Goal: Task Accomplishment & Management: Complete application form

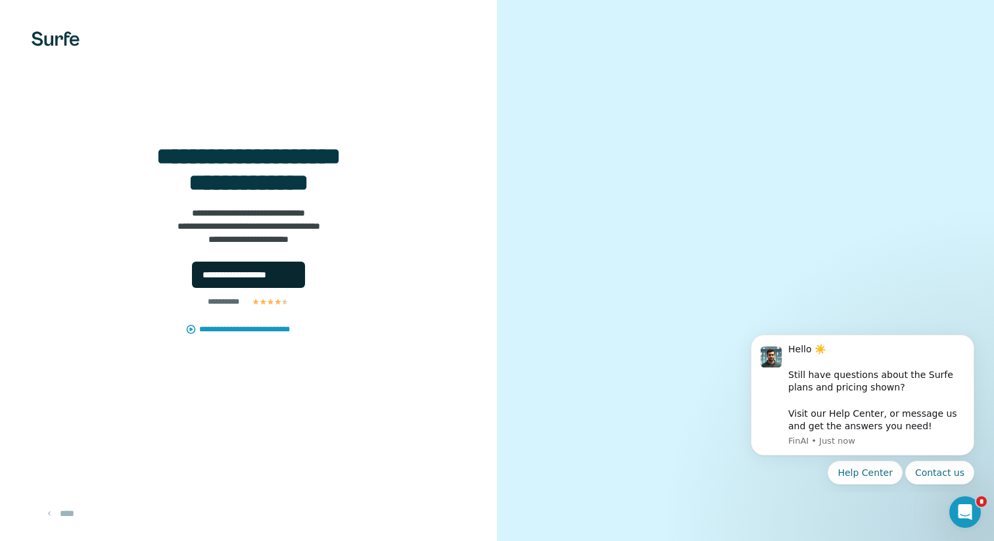
click at [272, 277] on span "**********" at bounding box center [249, 274] width 93 height 13
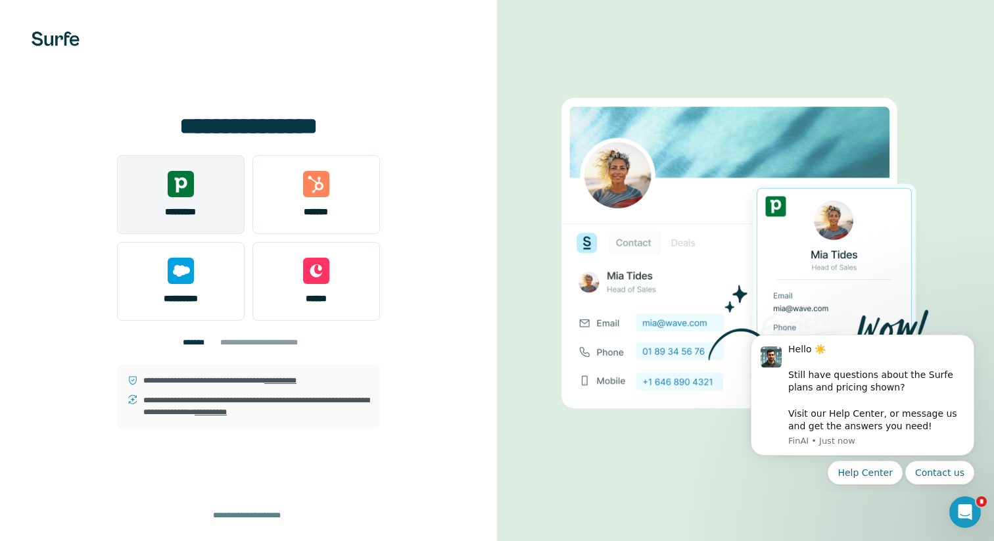
click at [202, 182] on div "*********" at bounding box center [181, 194] width 128 height 79
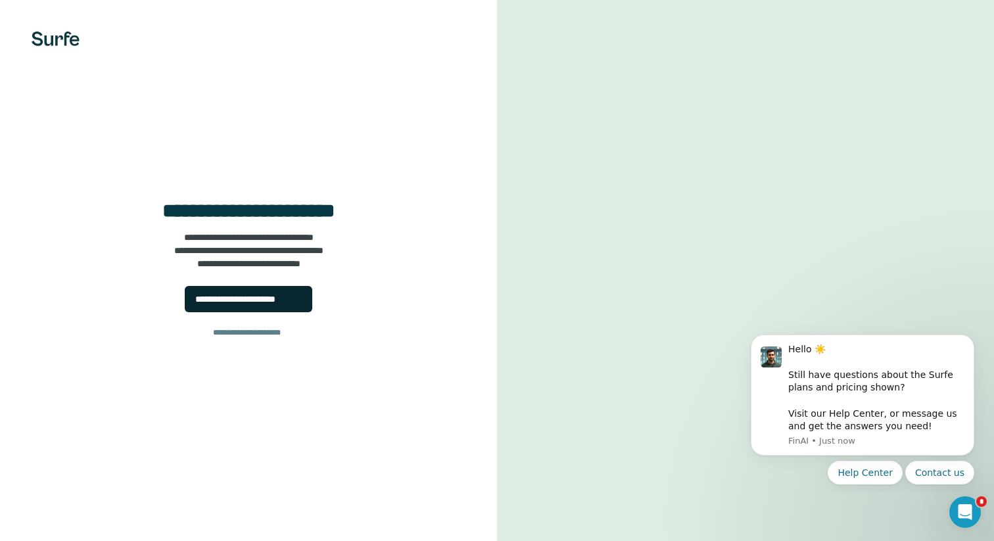
click at [261, 298] on div "**********" at bounding box center [248, 299] width 107 height 13
